Goal: Communication & Community: Answer question/provide support

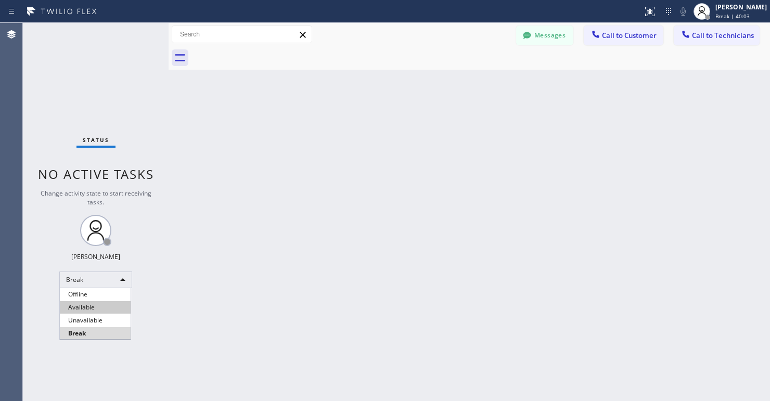
click at [100, 305] on li "Available" at bounding box center [95, 307] width 71 height 12
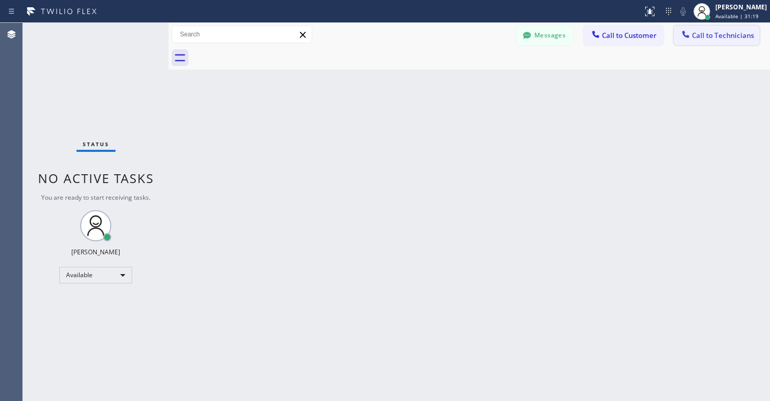
click at [715, 38] on span "Call to Technicians" at bounding box center [723, 35] width 62 height 9
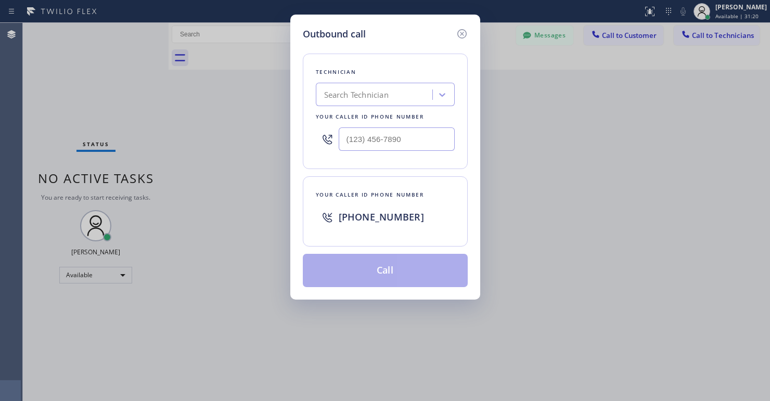
click at [376, 95] on div "Search Technician" at bounding box center [356, 95] width 64 height 12
click at [405, 94] on div "Search Technician" at bounding box center [375, 95] width 113 height 18
type input "[PERSON_NAME]"
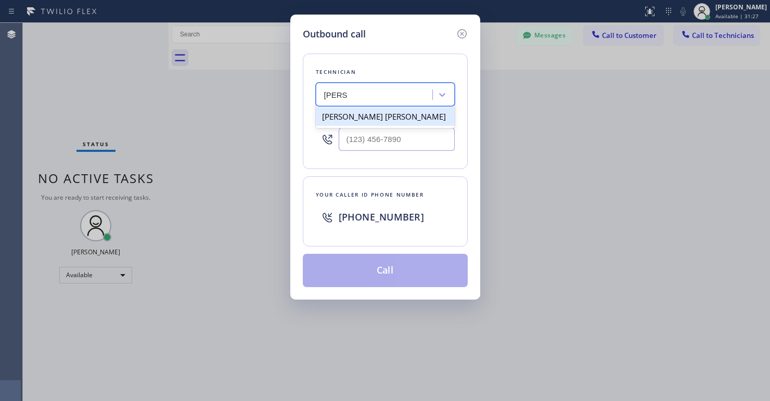
click at [362, 118] on div "[PERSON_NAME] [PERSON_NAME]" at bounding box center [385, 116] width 139 height 19
type input "[PHONE_NUMBER]"
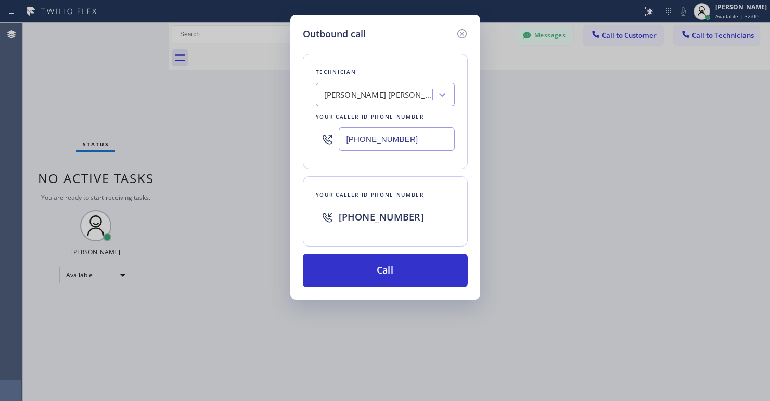
click at [470, 204] on div "Outbound call Technician [PERSON_NAME] [PERSON_NAME] Your caller id phone numbe…" at bounding box center [385, 157] width 190 height 285
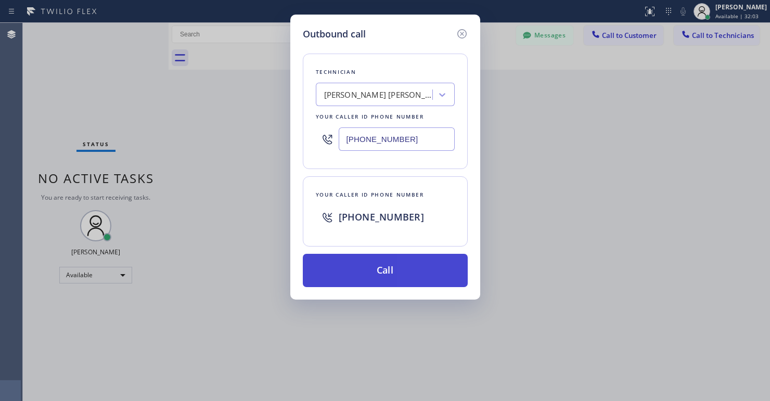
click at [372, 263] on button "Call" at bounding box center [385, 270] width 165 height 33
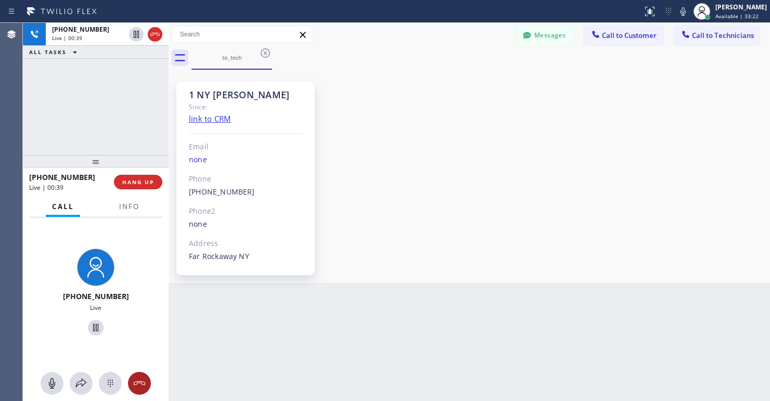
click at [143, 379] on icon at bounding box center [139, 383] width 12 height 12
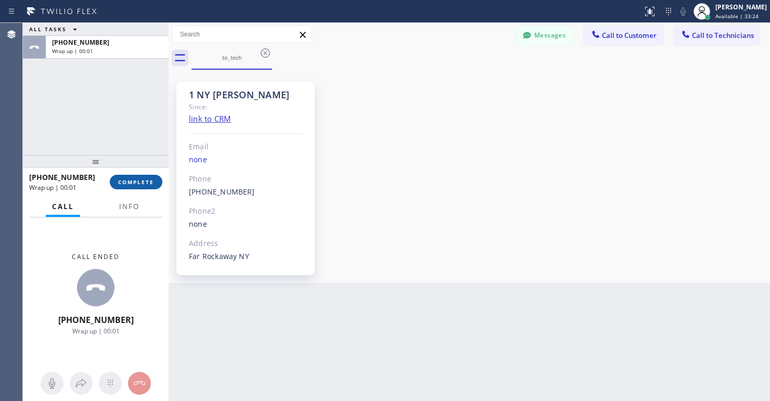
click at [135, 184] on span "COMPLETE" at bounding box center [136, 181] width 36 height 7
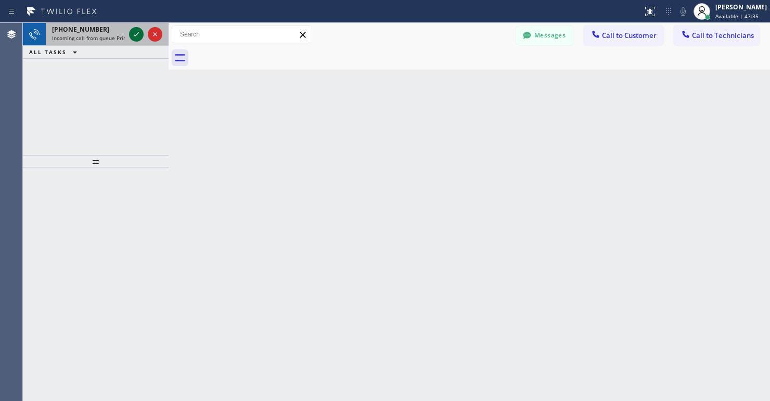
click at [137, 35] on icon at bounding box center [136, 34] width 5 height 4
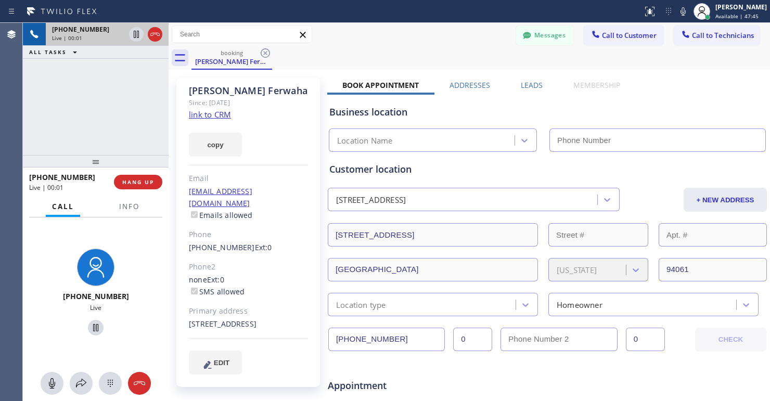
type input "[PHONE_NUMBER]"
click at [217, 118] on link "link to CRM" at bounding box center [210, 114] width 42 height 10
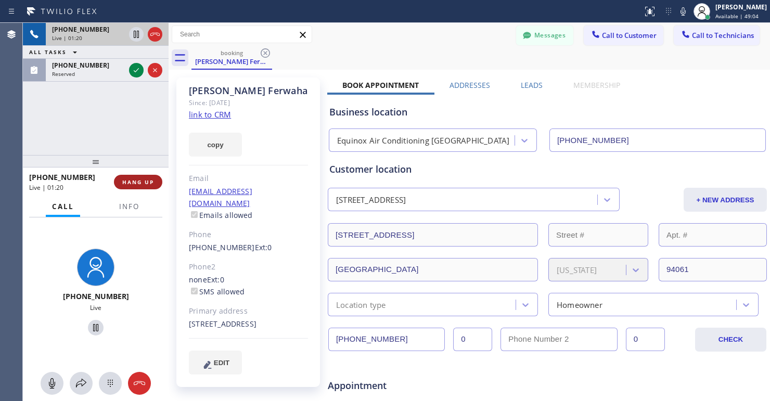
click at [144, 183] on span "HANG UP" at bounding box center [138, 181] width 32 height 7
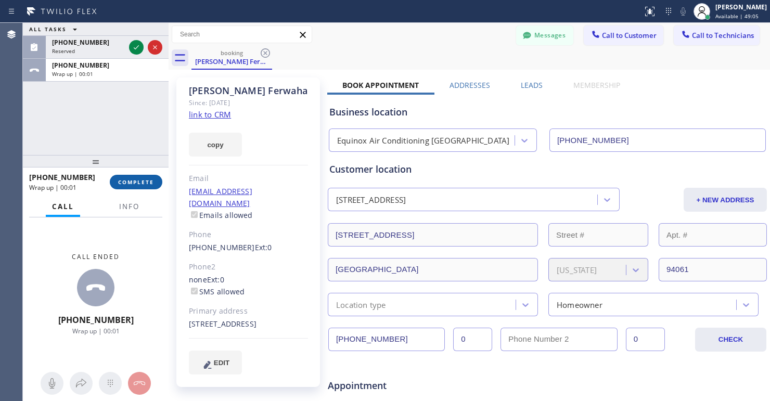
click at [147, 185] on span "COMPLETE" at bounding box center [136, 181] width 36 height 7
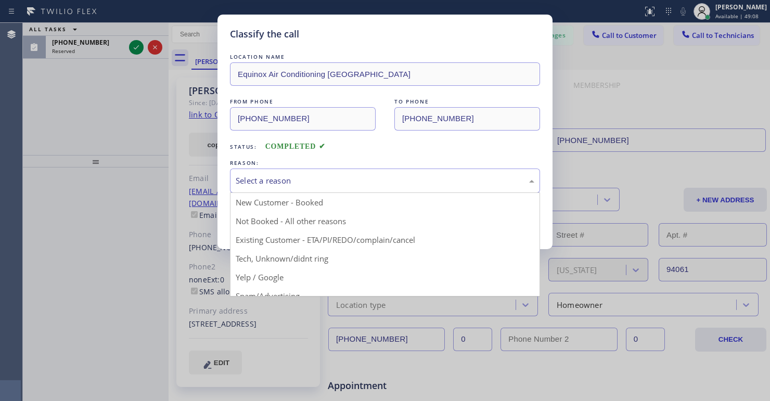
click at [330, 179] on div "Select a reason" at bounding box center [385, 181] width 299 height 12
drag, startPoint x: 326, startPoint y: 239, endPoint x: 338, endPoint y: 217, distance: 25.4
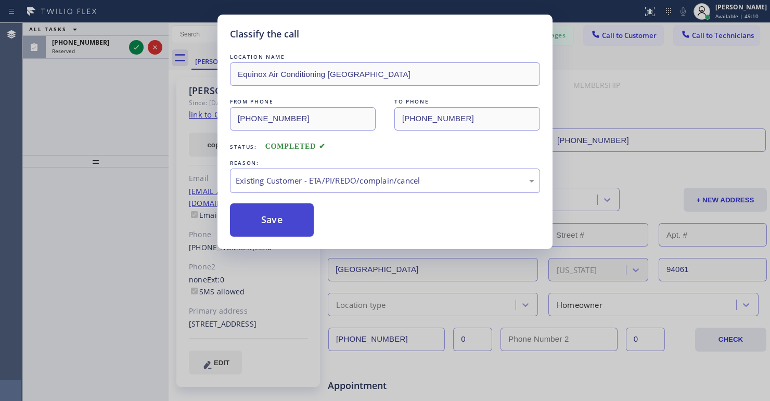
click at [288, 219] on button "Save" at bounding box center [272, 219] width 84 height 33
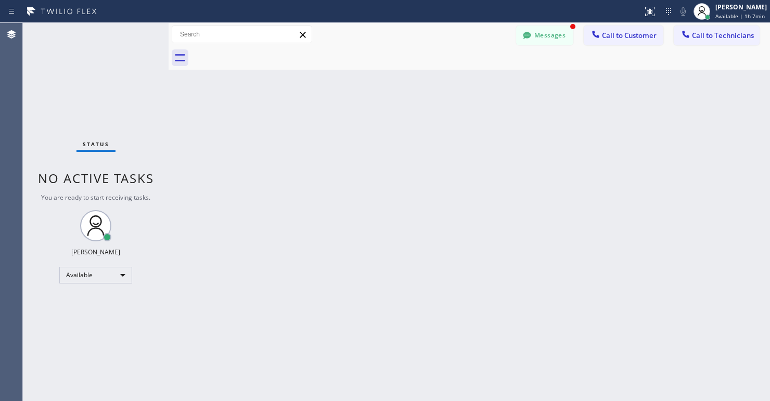
click at [179, 232] on div "Back to Dashboard Change Sender ID Customers Technicians SD [PERSON_NAME] [DATE…" at bounding box center [469, 212] width 601 height 378
click at [216, 321] on div "Back to Dashboard Change Sender ID Customers Technicians SD [PERSON_NAME] [DATE…" at bounding box center [469, 212] width 601 height 378
